Goal: Check status: Check status

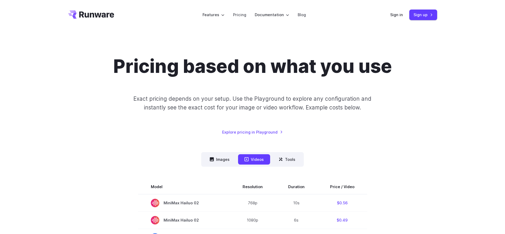
click at [398, 16] on link "Sign in" at bounding box center [396, 15] width 13 height 6
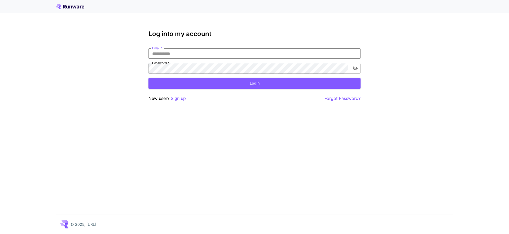
click at [269, 50] on input "Email   *" at bounding box center [255, 53] width 212 height 11
type input "**********"
click at [224, 84] on button "Login" at bounding box center [255, 83] width 212 height 11
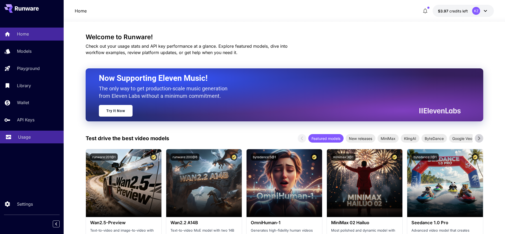
click at [24, 135] on p "Usage" at bounding box center [24, 137] width 13 height 6
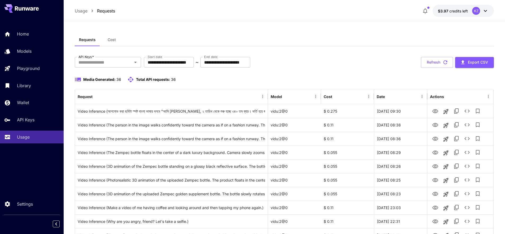
drag, startPoint x: 316, startPoint y: 57, endPoint x: 355, endPoint y: 39, distance: 42.2
click at [423, 8] on icon "button" at bounding box center [425, 11] width 6 height 6
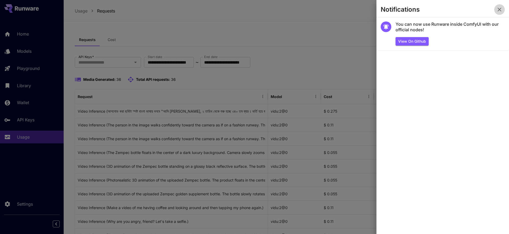
click at [503, 10] on button "button" at bounding box center [499, 9] width 11 height 11
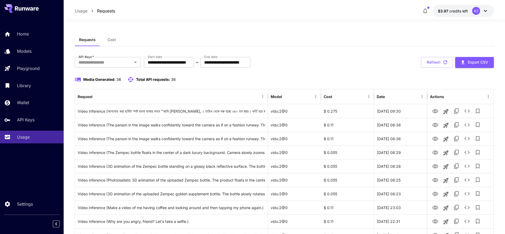
click at [433, 16] on div at bounding box center [285, 18] width 442 height 6
click at [429, 10] on button "button" at bounding box center [425, 11] width 11 height 11
